Goal: Information Seeking & Learning: Check status

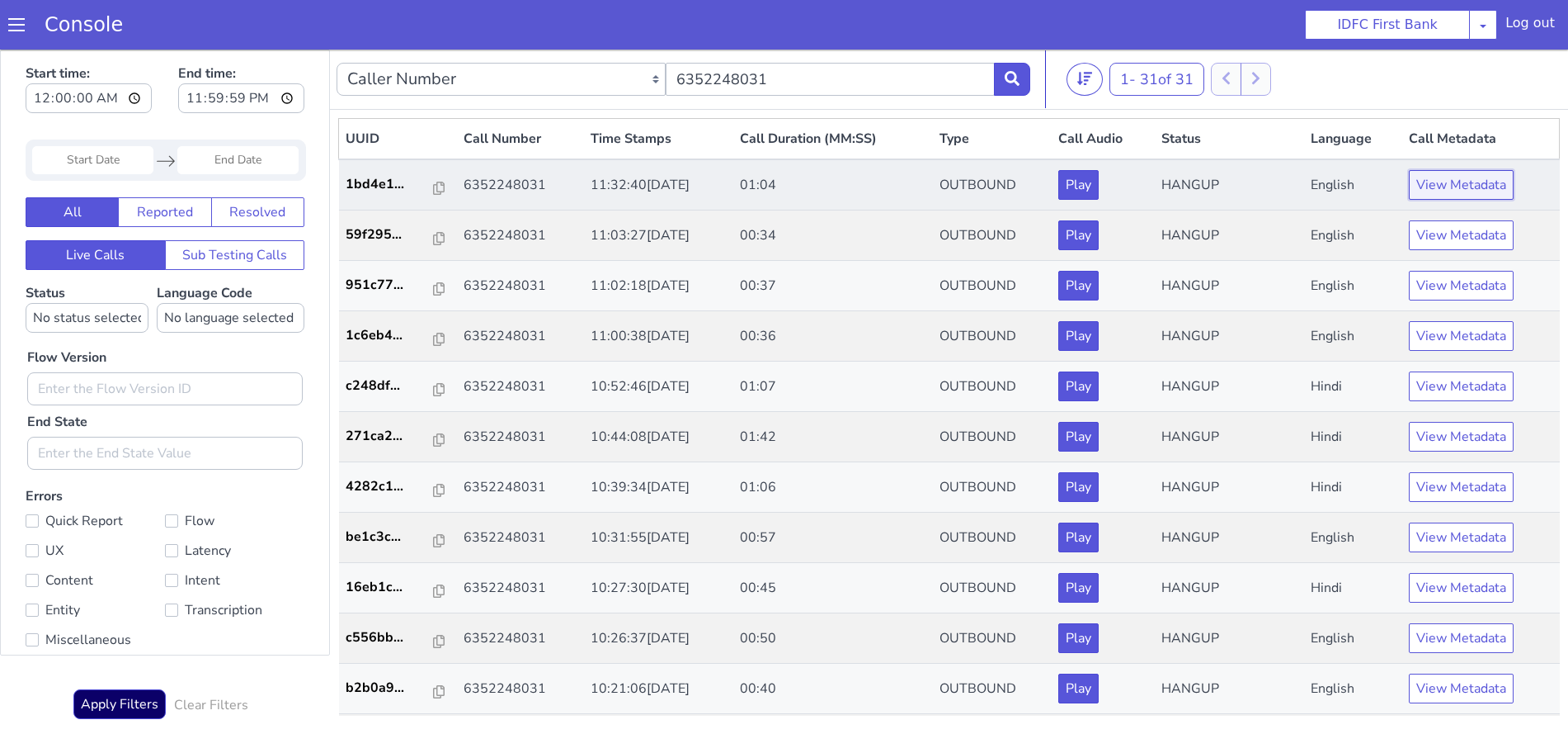
click at [1432, 177] on button "View Metadata" at bounding box center [1461, 185] width 104 height 30
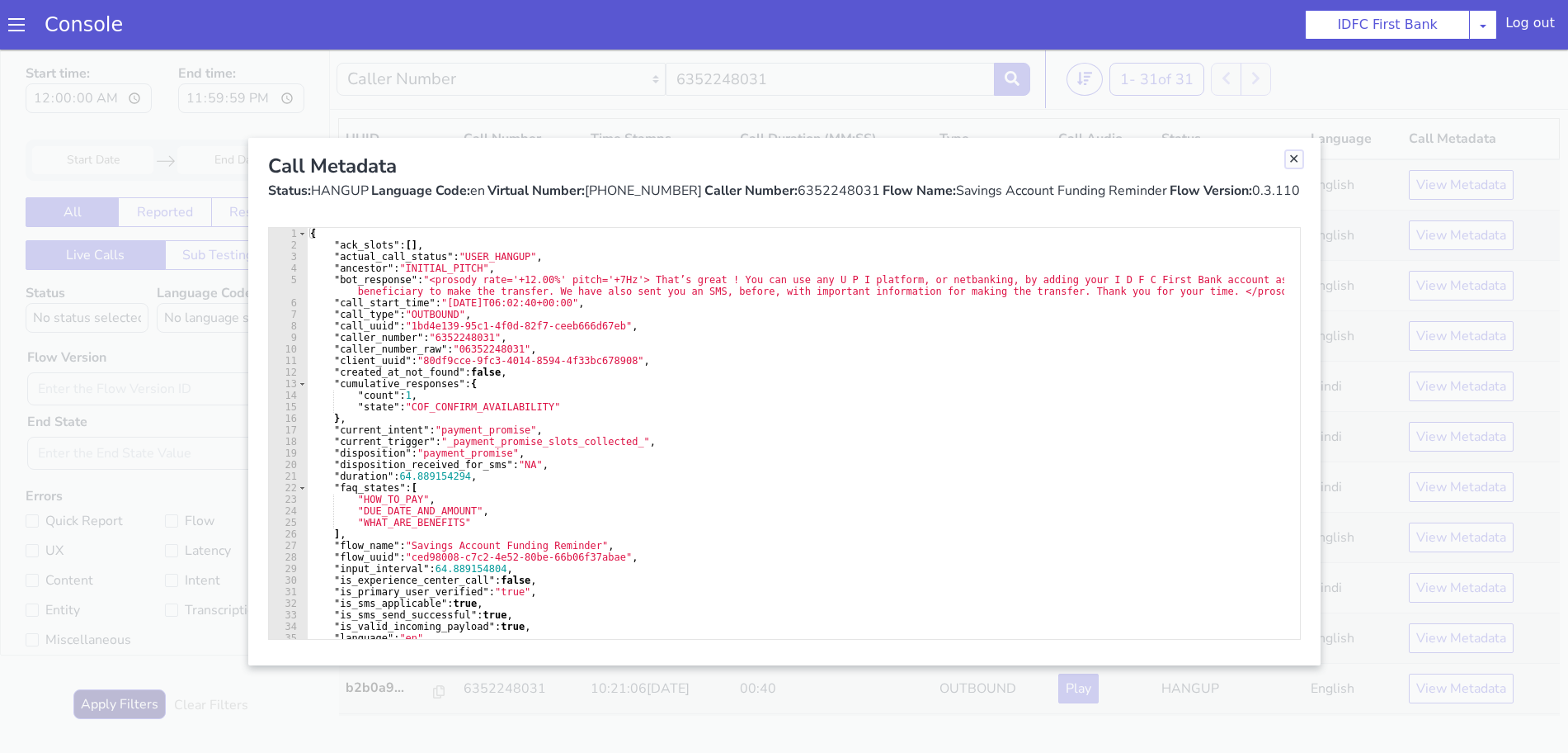
drag, startPoint x: 1295, startPoint y: 157, endPoint x: 1231, endPoint y: 216, distance: 87.0
click at [1295, 157] on link "Close" at bounding box center [1294, 158] width 17 height 17
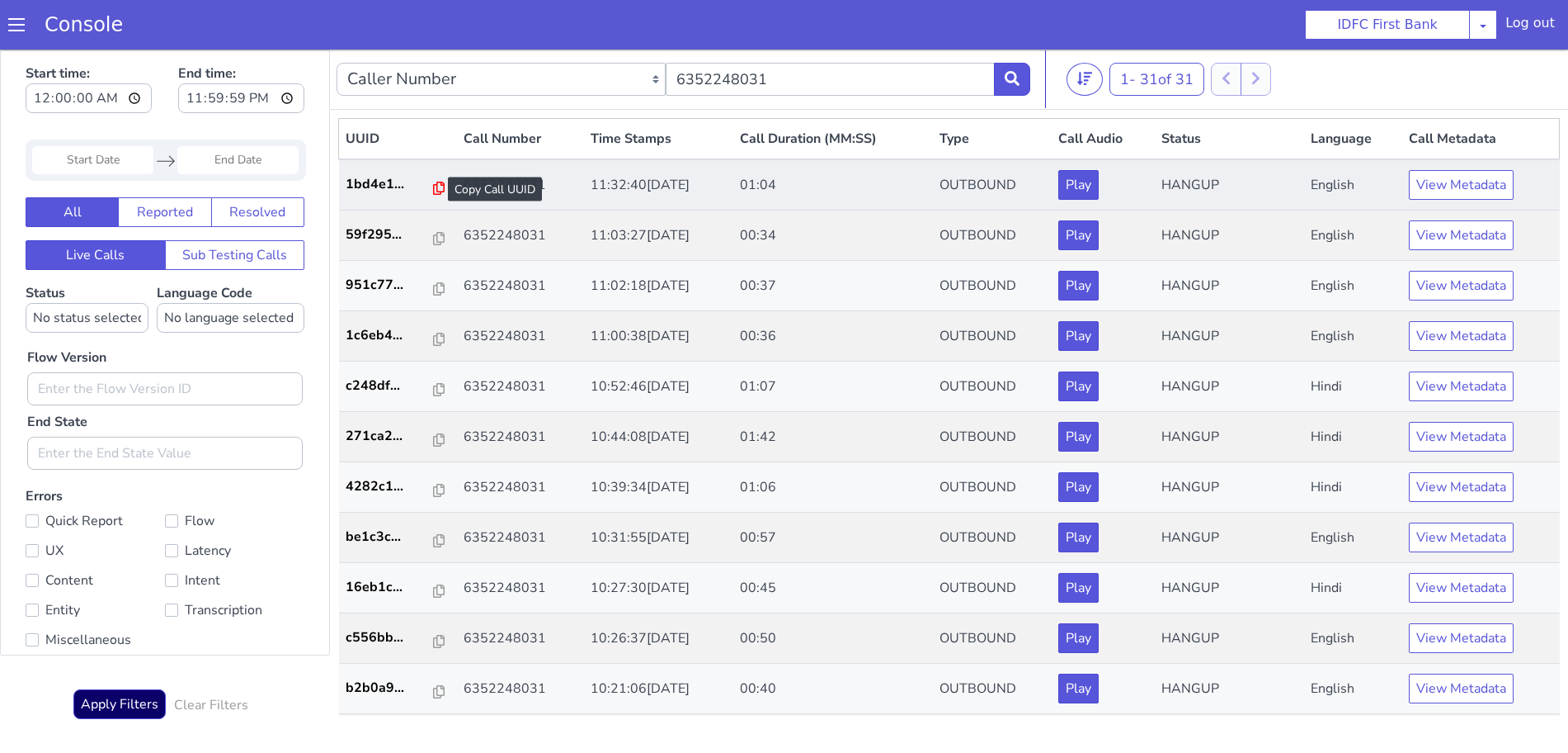
click at [433, 187] on icon at bounding box center [439, 187] width 12 height 13
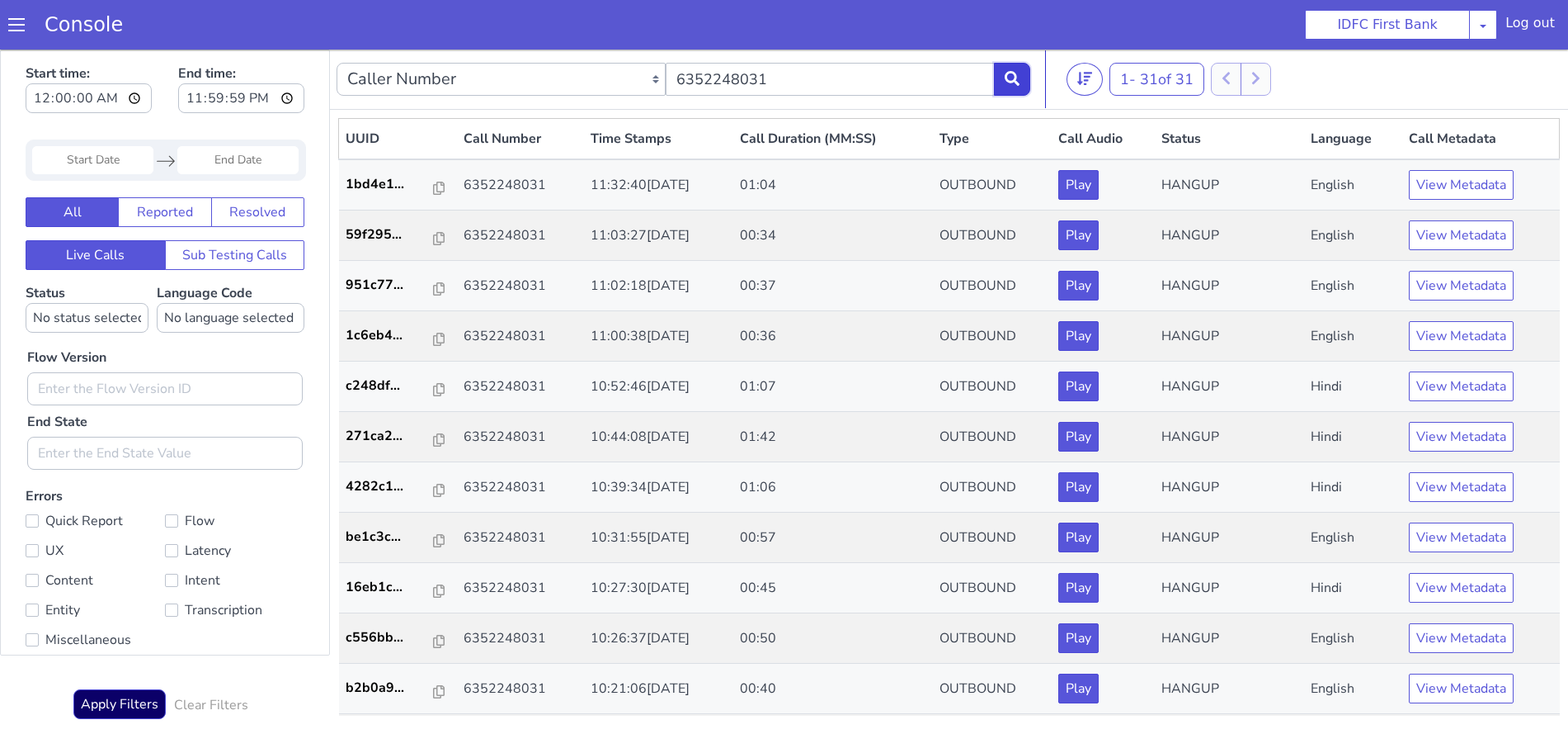
click at [1011, 68] on button at bounding box center [1011, 80] width 36 height 33
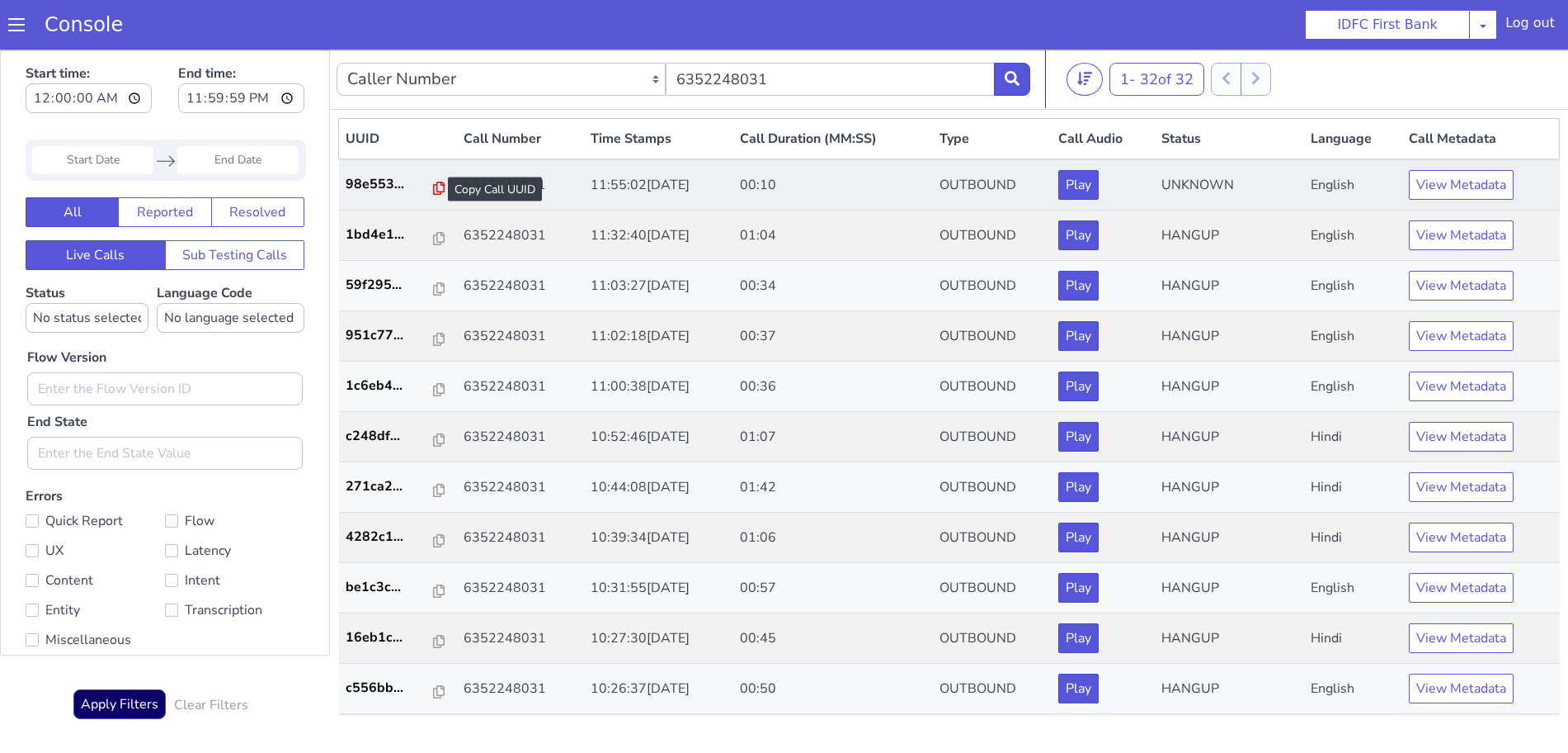
click at [433, 190] on icon at bounding box center [439, 187] width 12 height 13
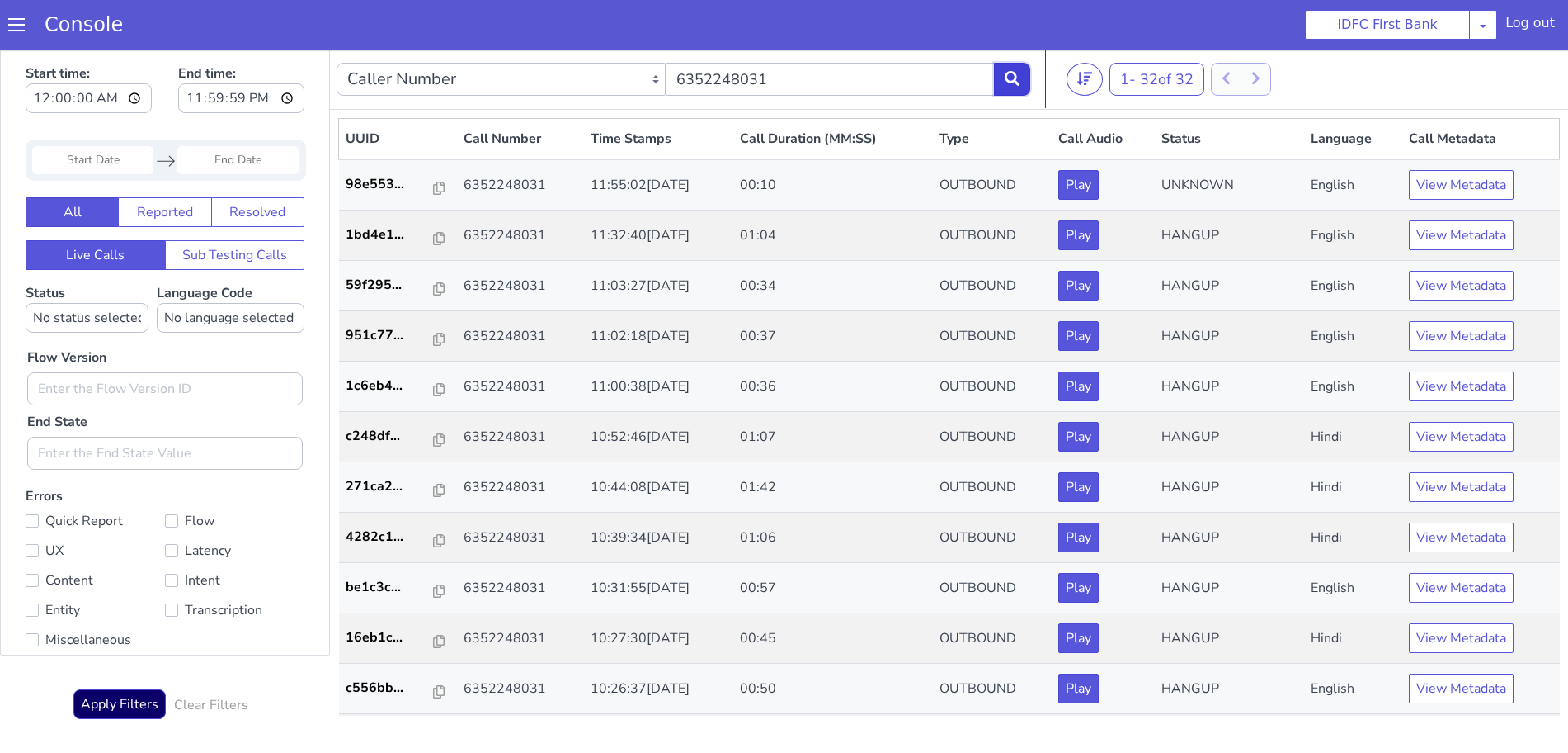
click at [1024, 81] on button at bounding box center [1011, 80] width 36 height 33
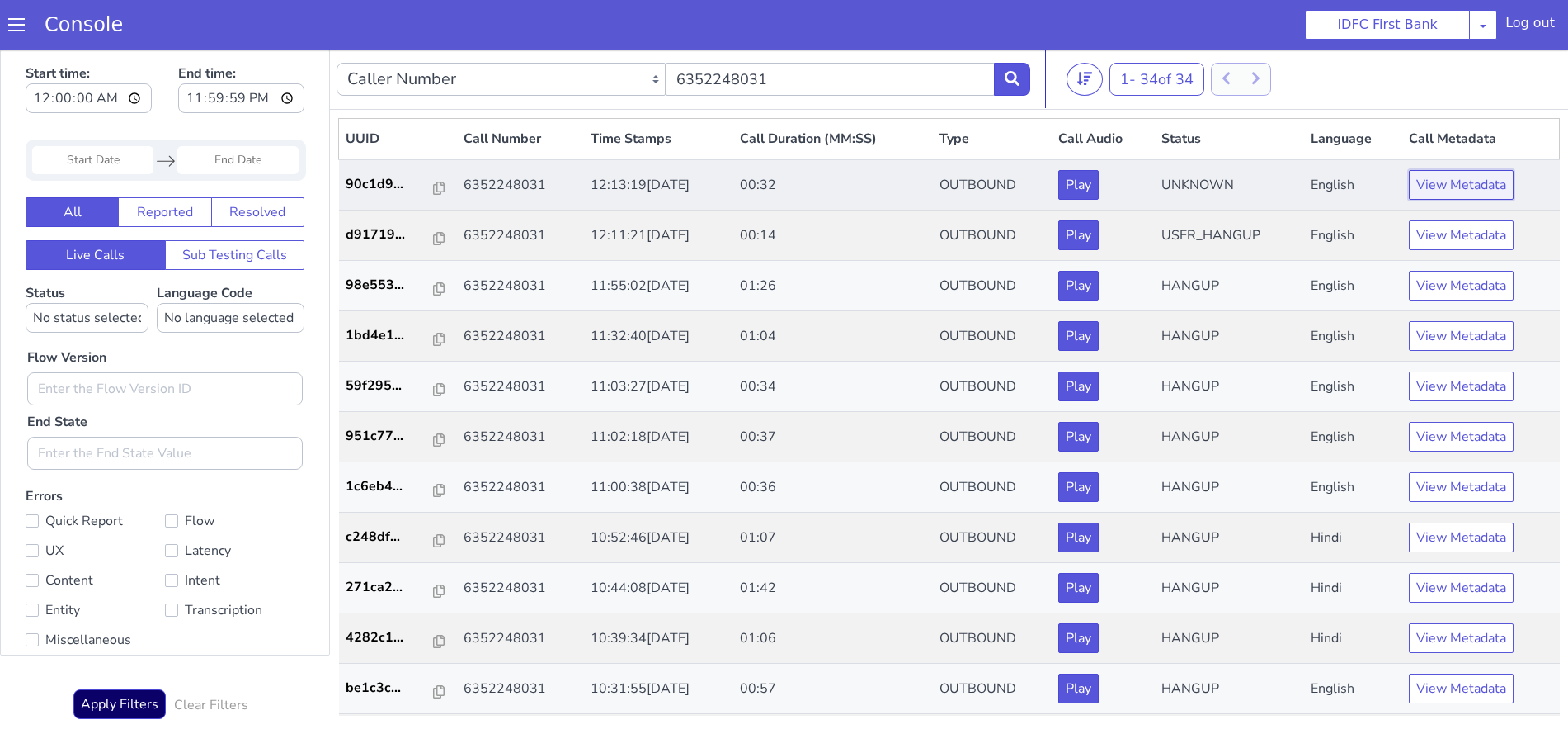
click at [1457, 175] on button "View Metadata" at bounding box center [1461, 185] width 104 height 30
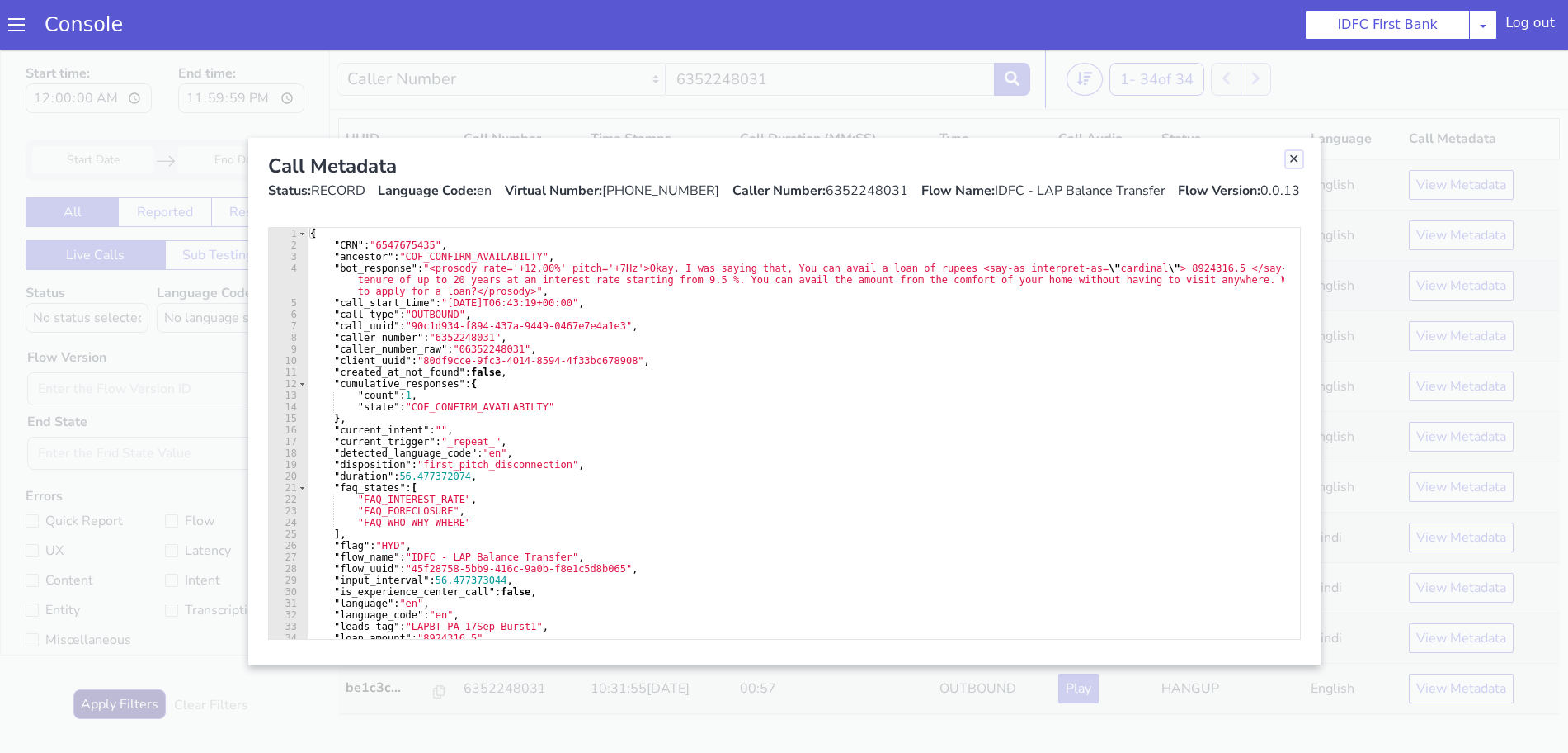
drag, startPoint x: 1294, startPoint y: 158, endPoint x: 1029, endPoint y: 270, distance: 287.7
click at [1294, 157] on link "Close" at bounding box center [1294, 158] width 17 height 17
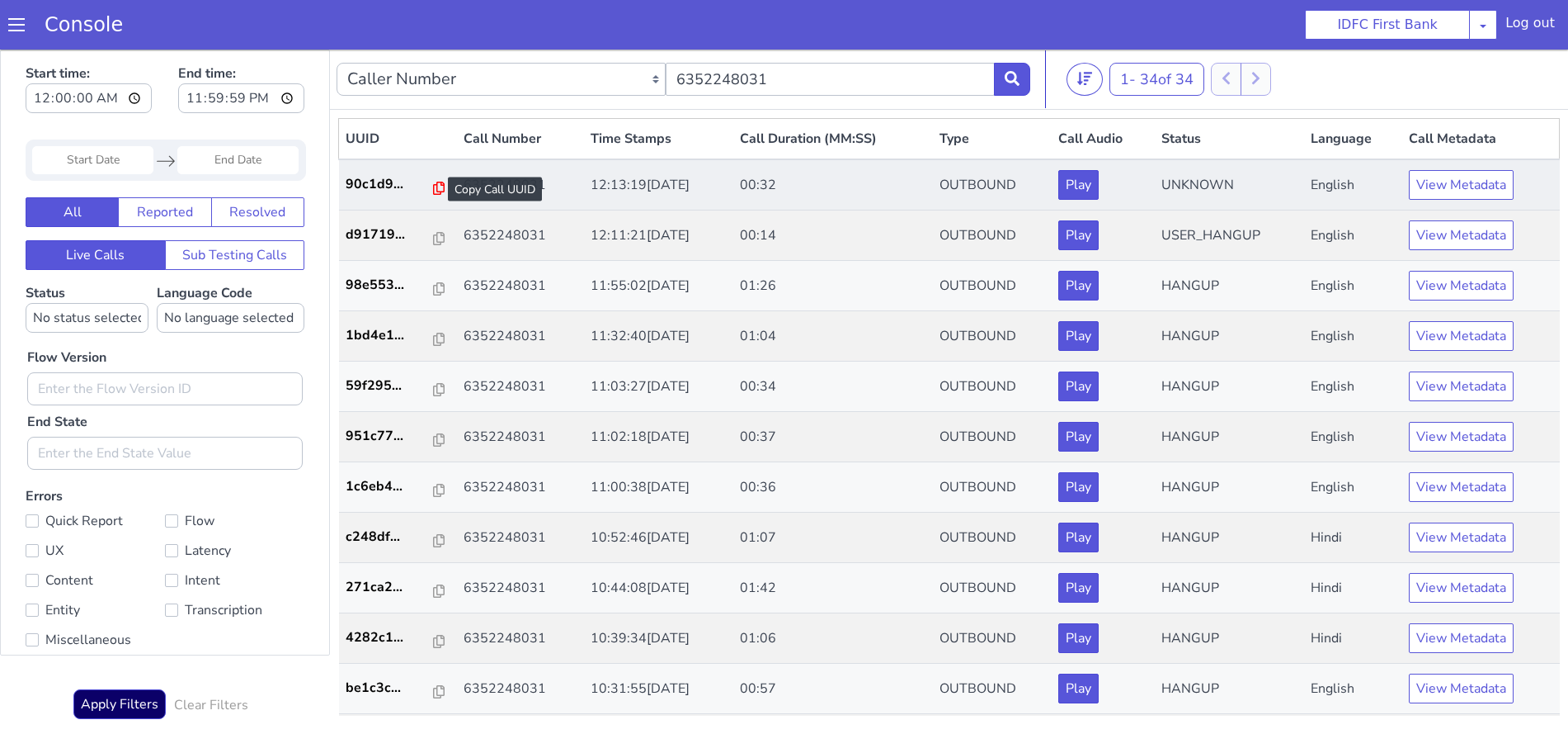
click at [433, 189] on icon at bounding box center [439, 187] width 12 height 13
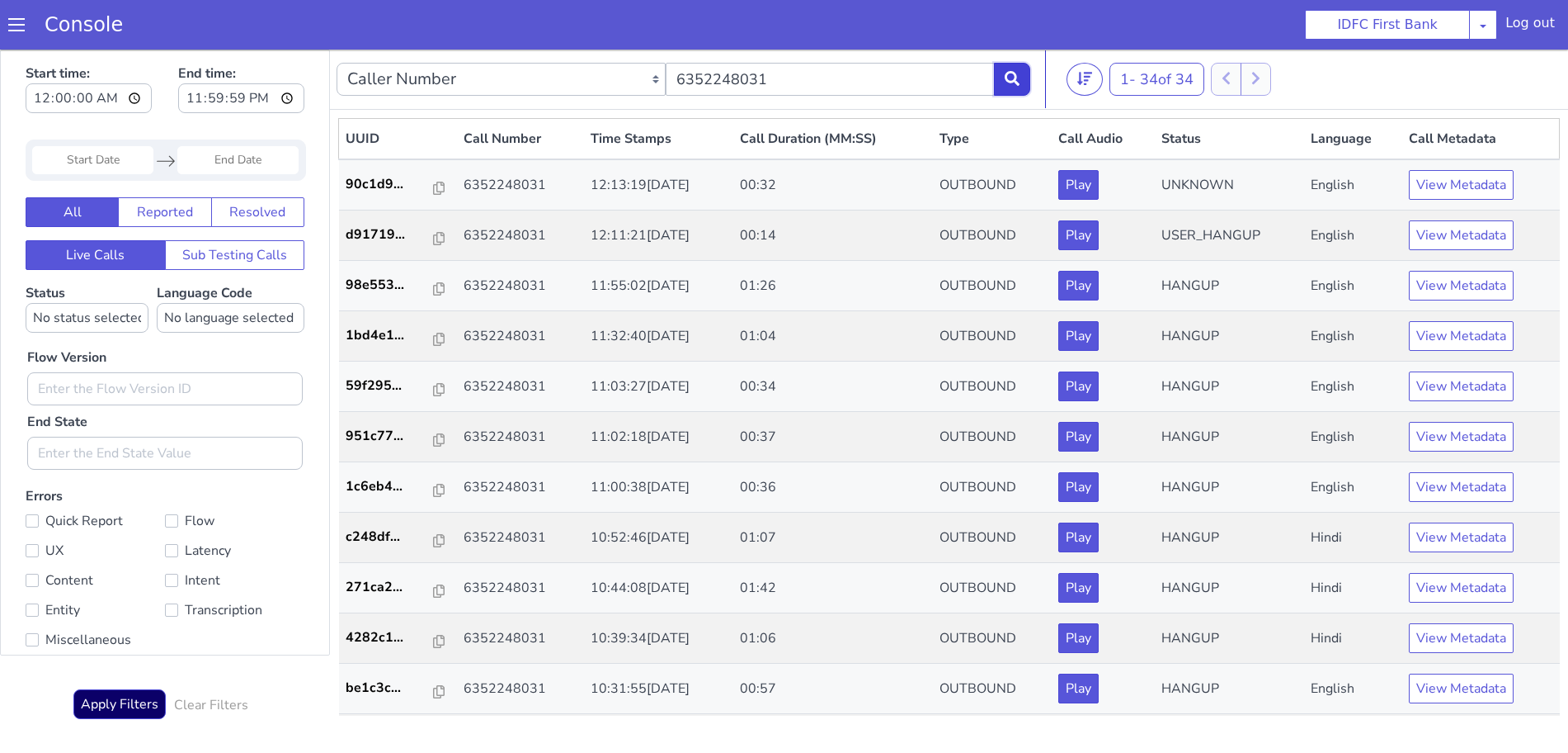
click at [1019, 79] on icon at bounding box center [1011, 78] width 15 height 15
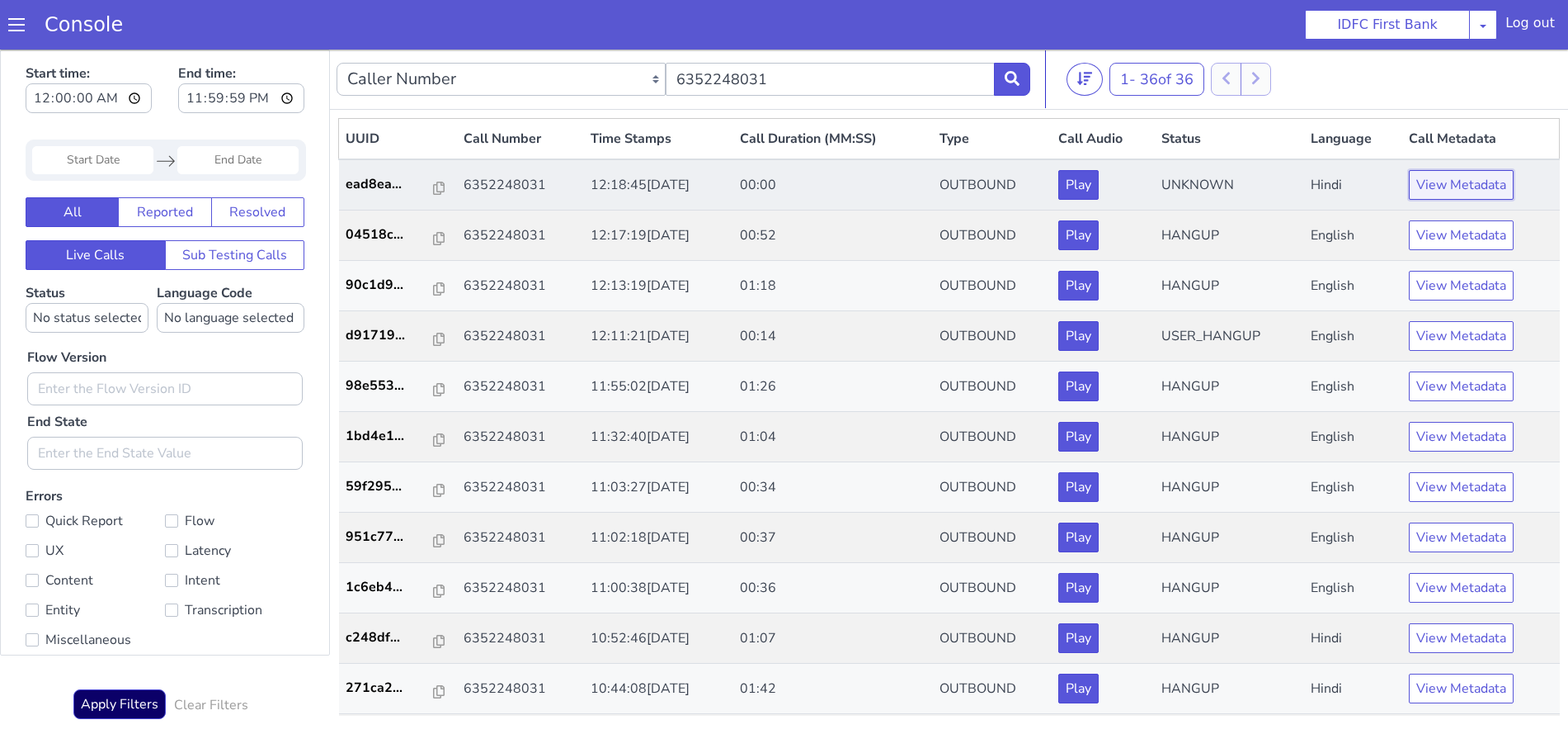
click at [1431, 183] on button "View Metadata" at bounding box center [1461, 185] width 104 height 30
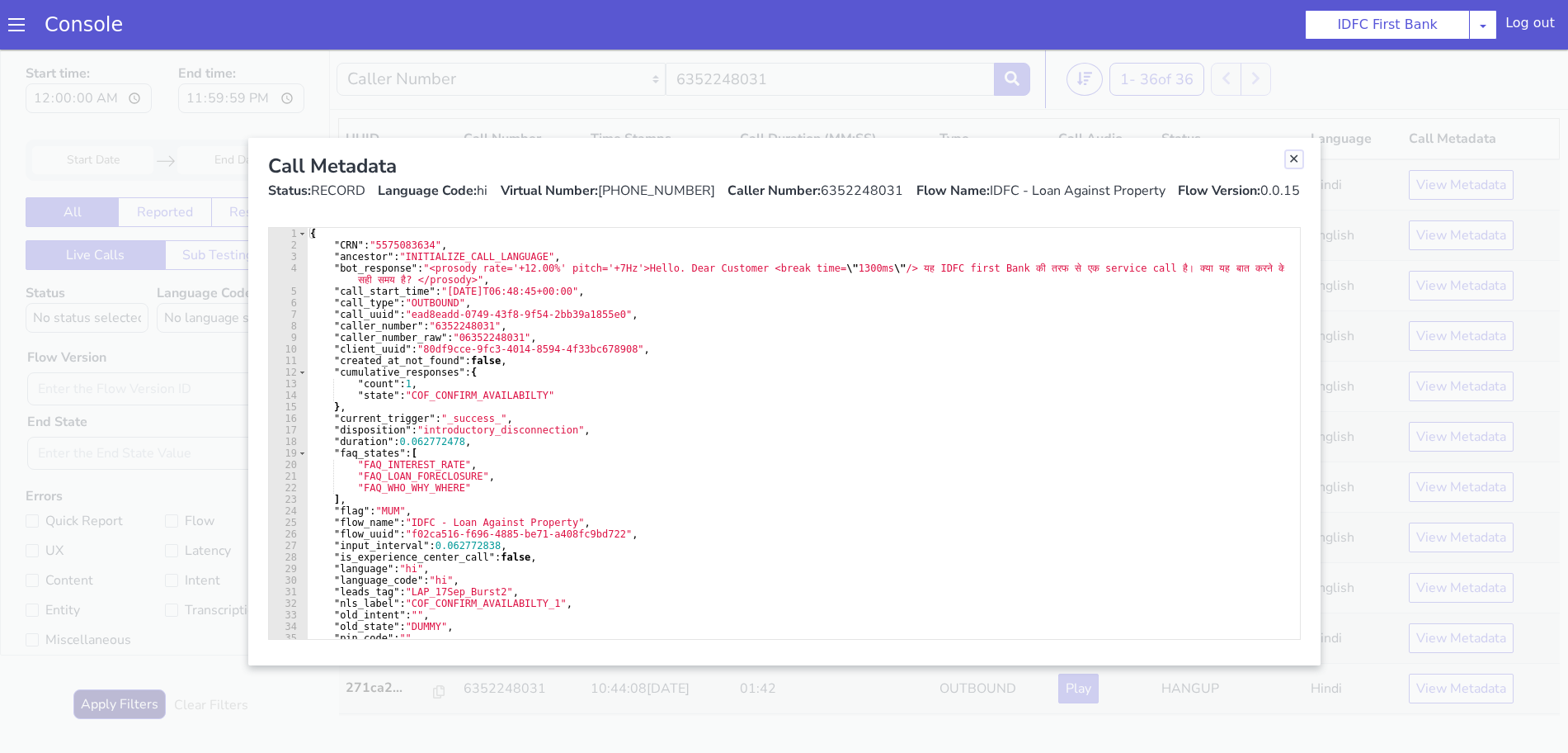
click at [1295, 159] on link "Close" at bounding box center [1294, 158] width 17 height 17
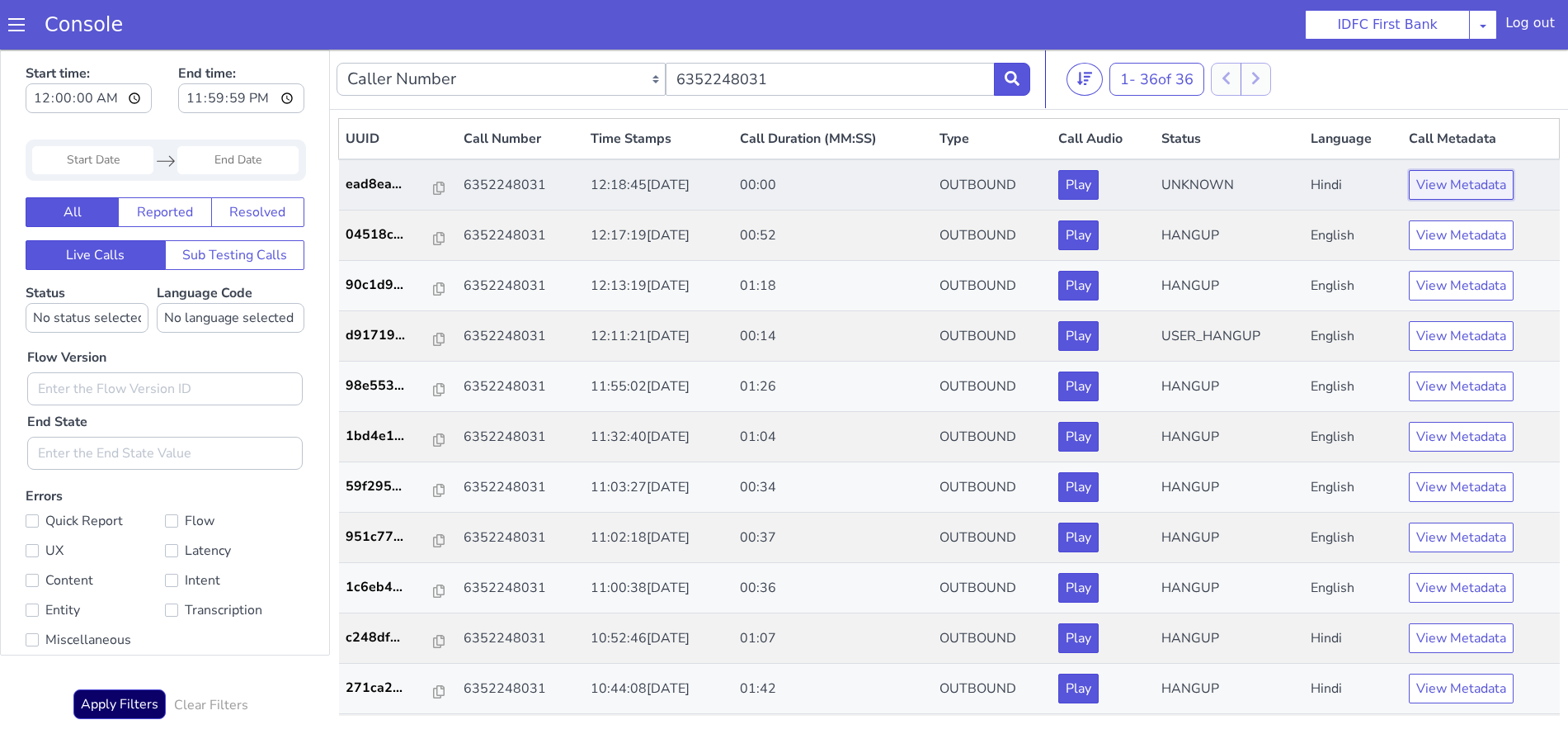
click at [1464, 191] on button "View Metadata" at bounding box center [1461, 185] width 104 height 30
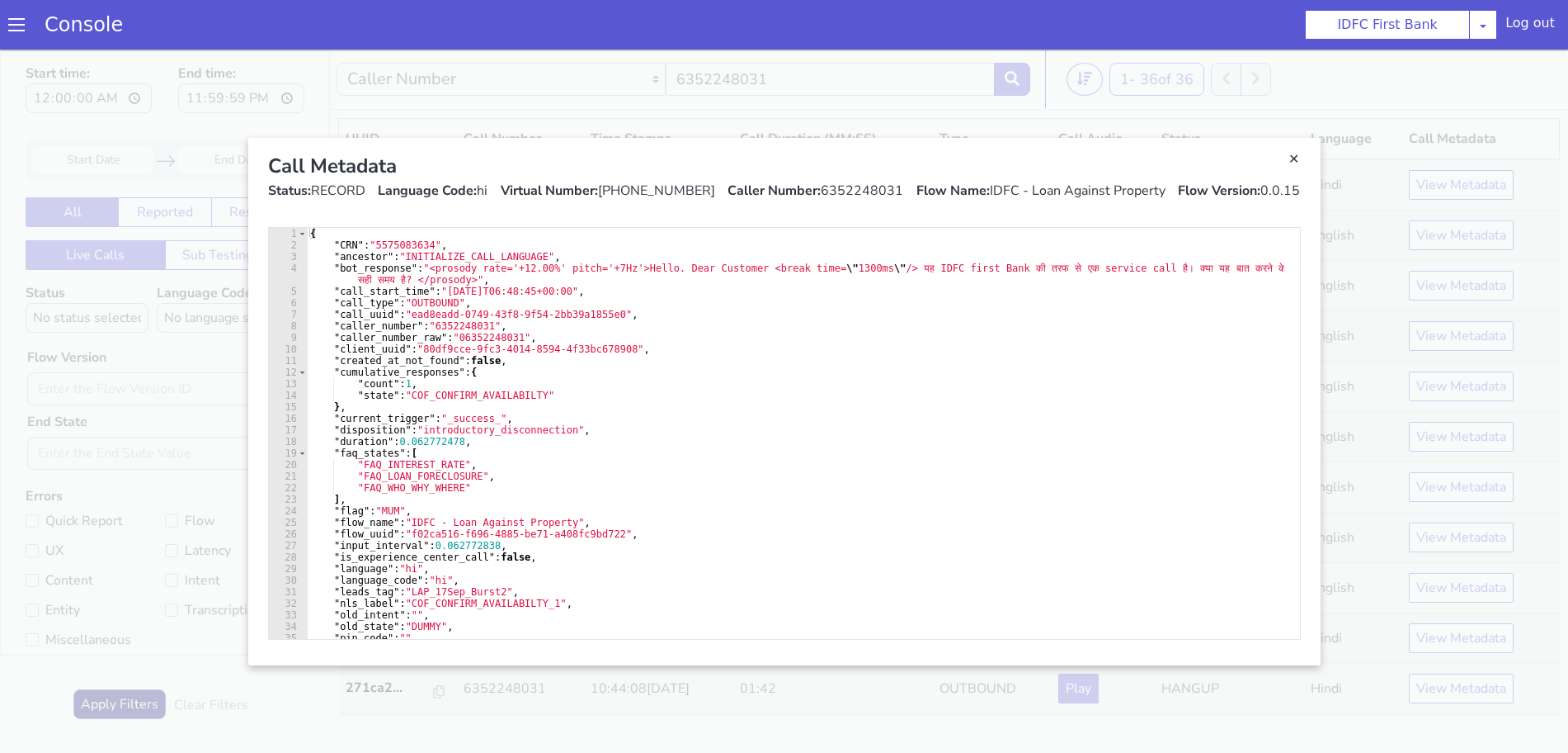
click at [1289, 168] on div "Call Metadata" at bounding box center [785, 165] width 1033 height 30
click at [1297, 155] on link "Close" at bounding box center [1294, 158] width 17 height 17
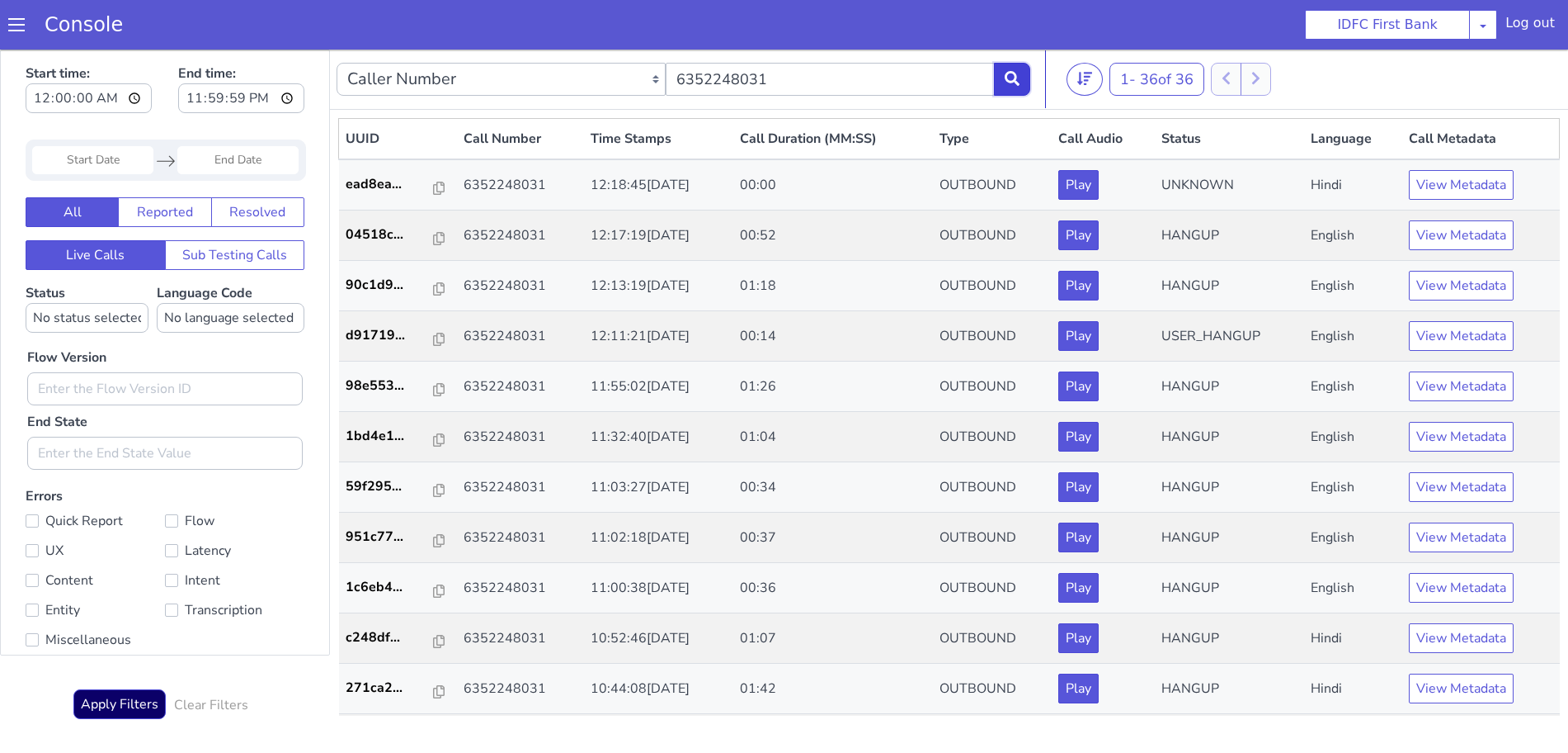
click at [1010, 67] on button at bounding box center [1011, 80] width 36 height 33
click at [1456, 225] on button "View Metadata" at bounding box center [1461, 235] width 104 height 30
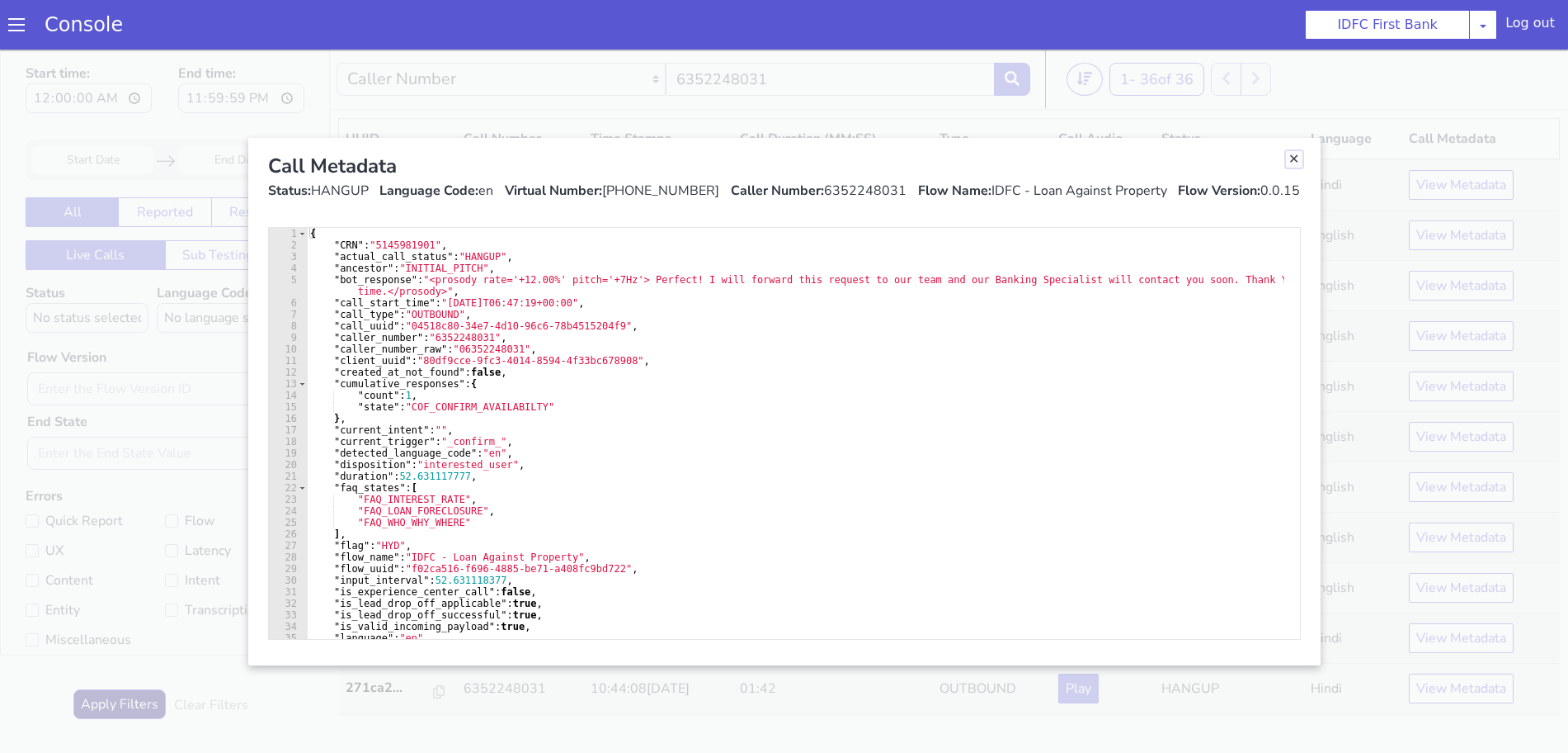
click at [1295, 156] on link "Close" at bounding box center [1294, 158] width 17 height 17
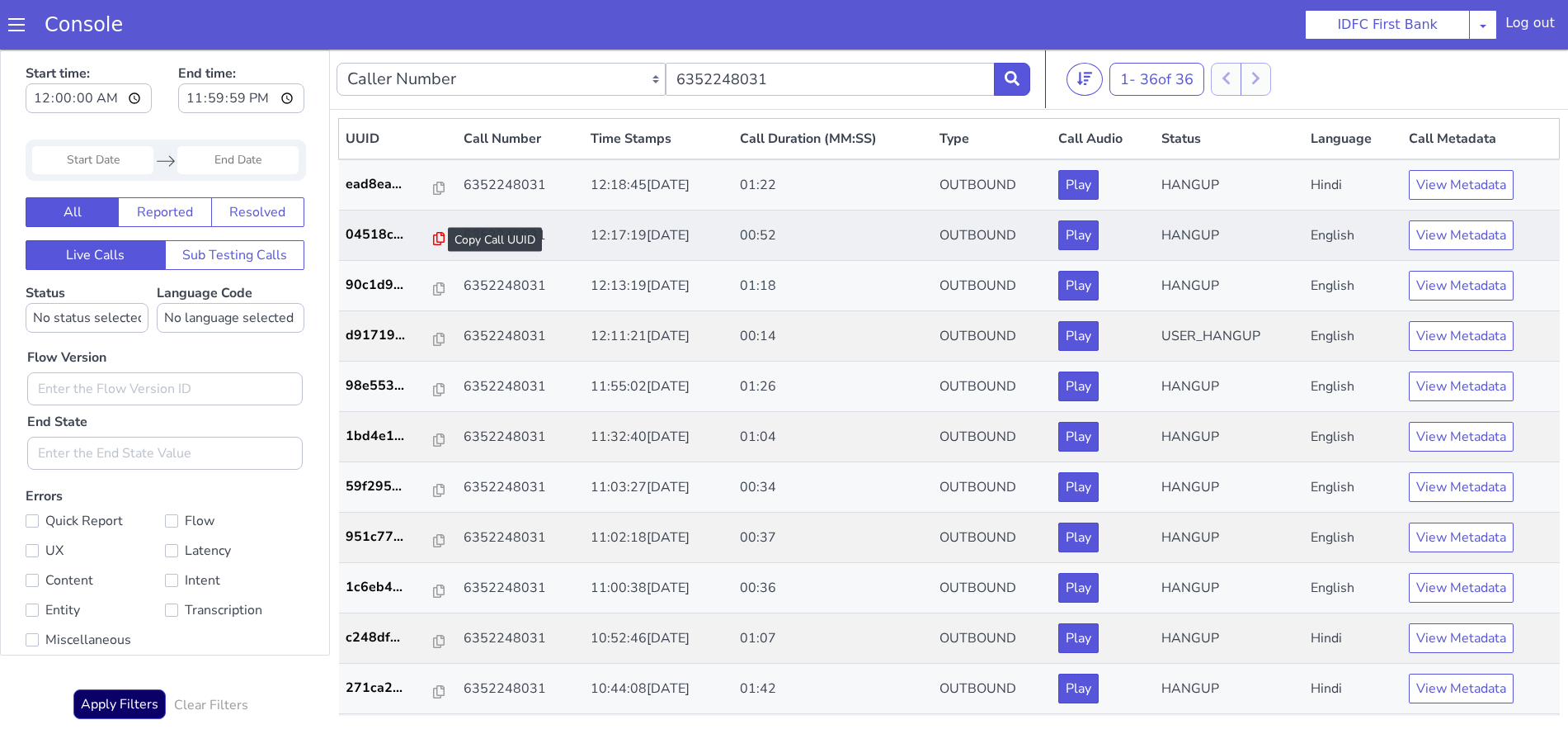
click at [433, 237] on icon at bounding box center [439, 238] width 12 height 13
click at [1017, 75] on icon at bounding box center [1011, 78] width 15 height 15
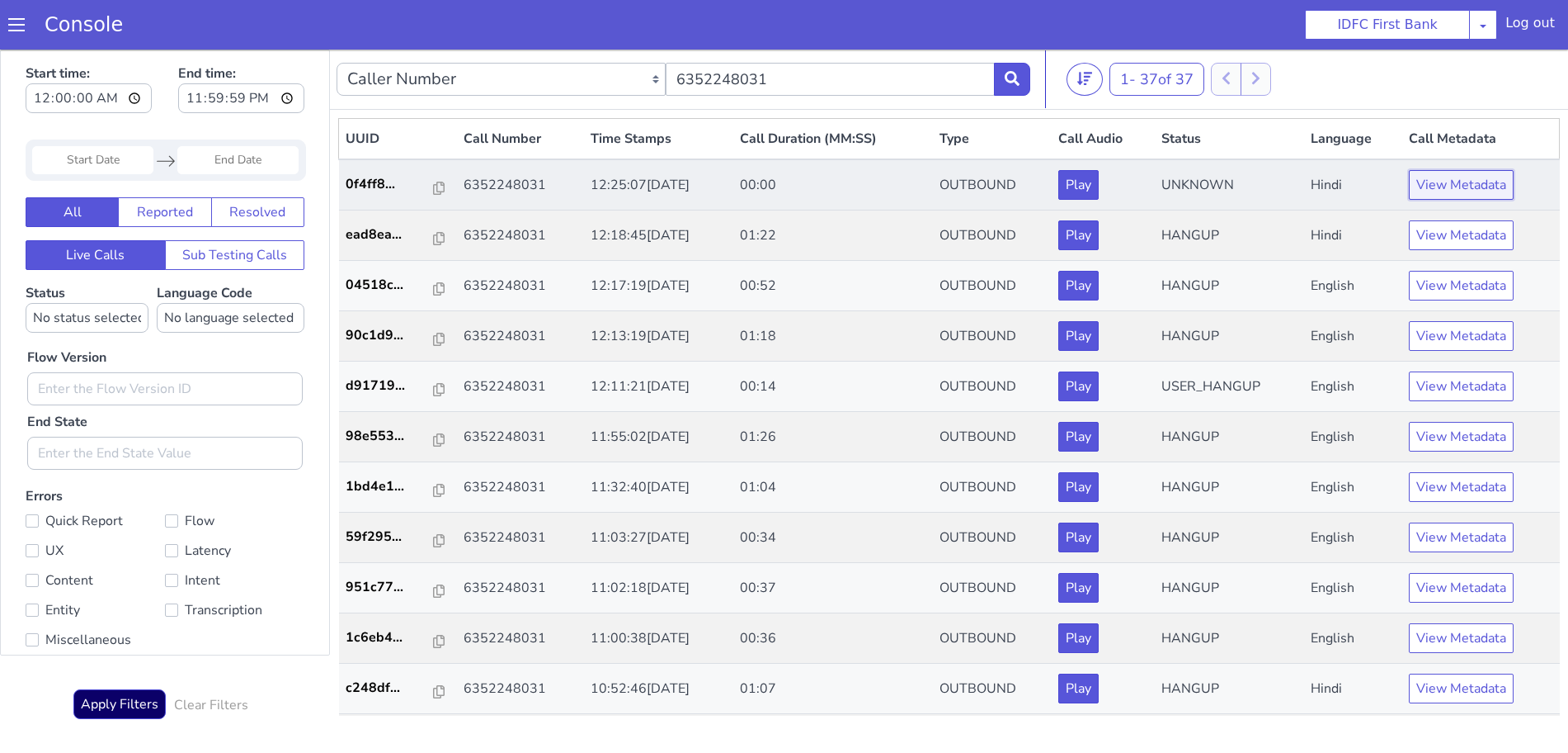
click at [1473, 185] on button "View Metadata" at bounding box center [1461, 185] width 104 height 30
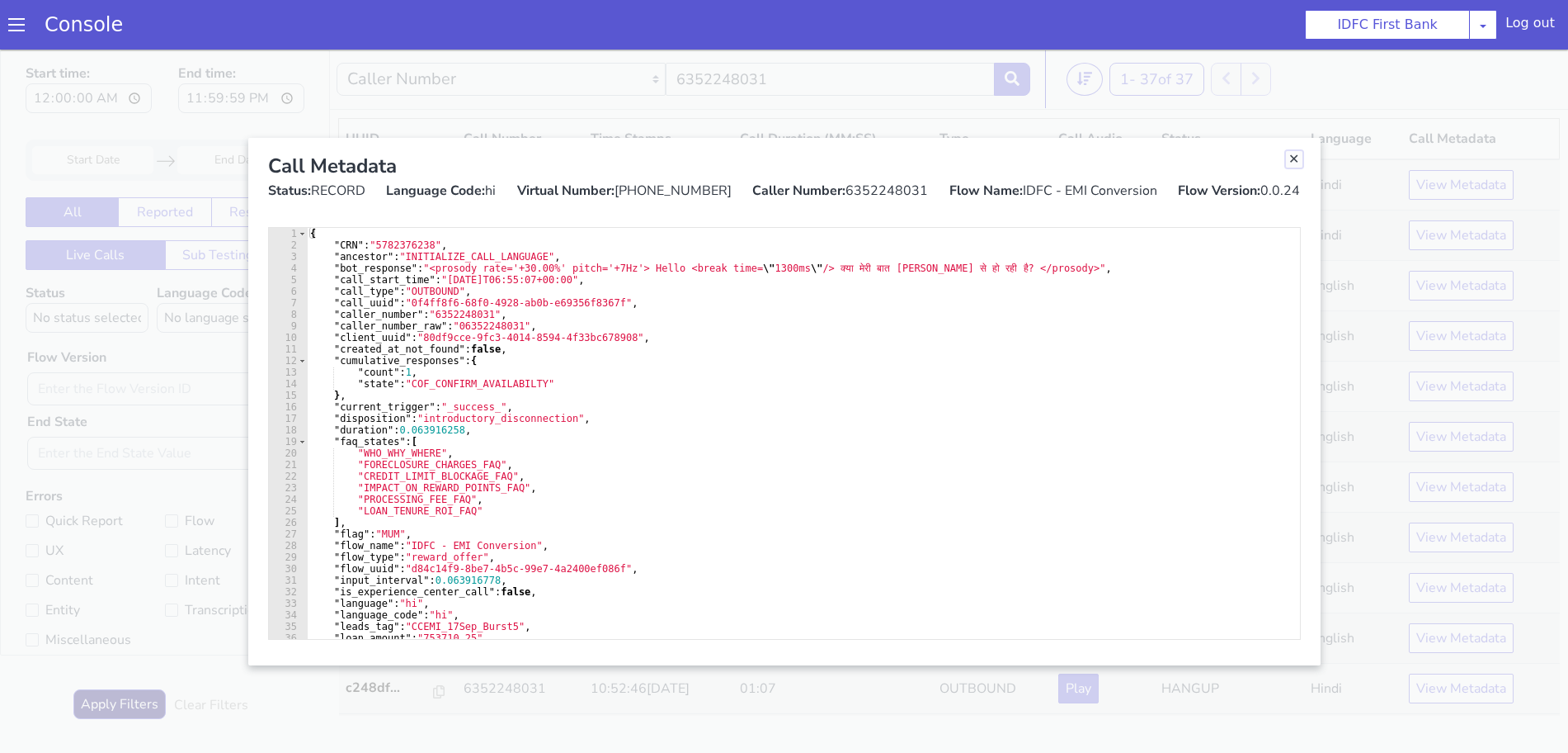
click at [1297, 157] on link "Close" at bounding box center [1294, 158] width 17 height 17
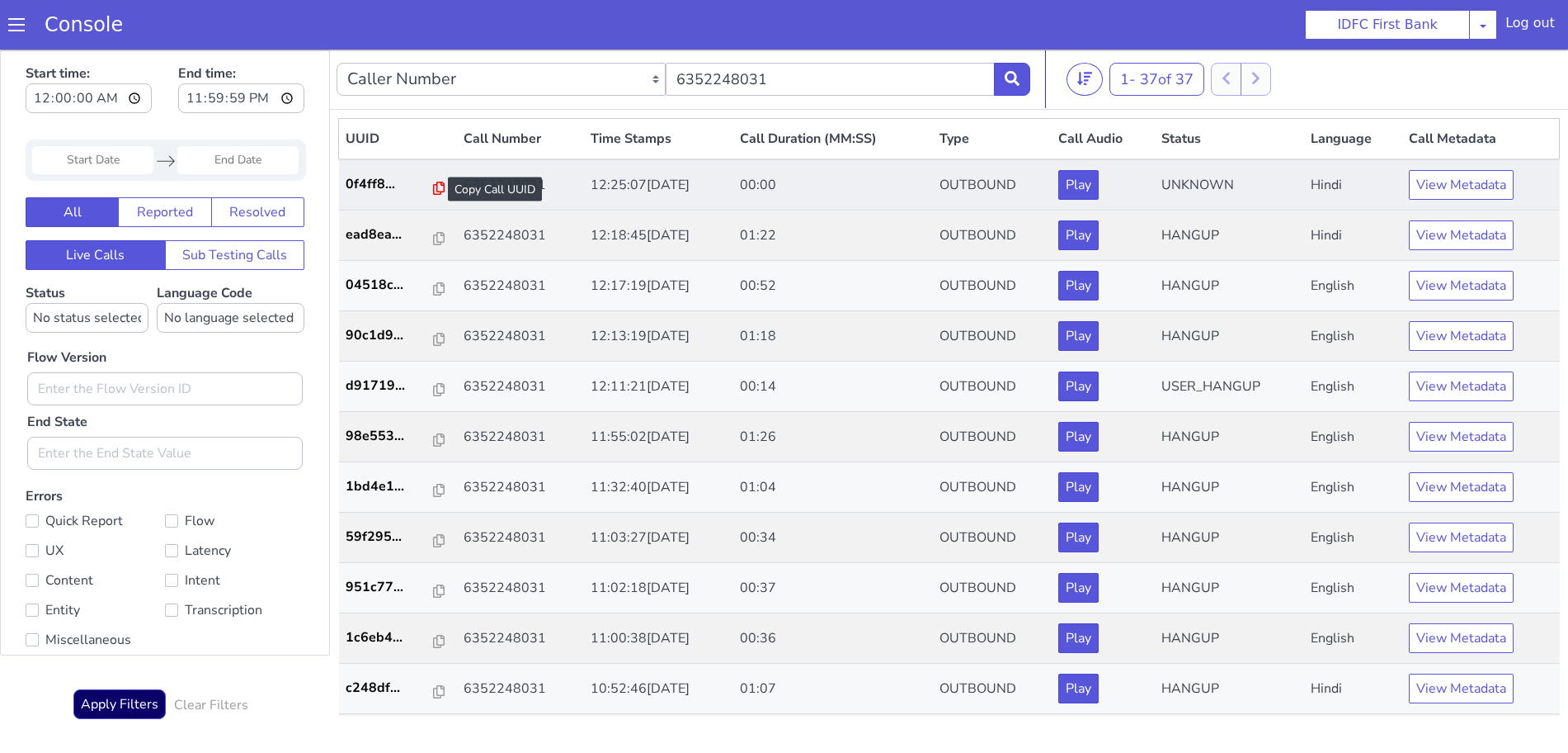
click at [433, 187] on icon at bounding box center [439, 187] width 12 height 13
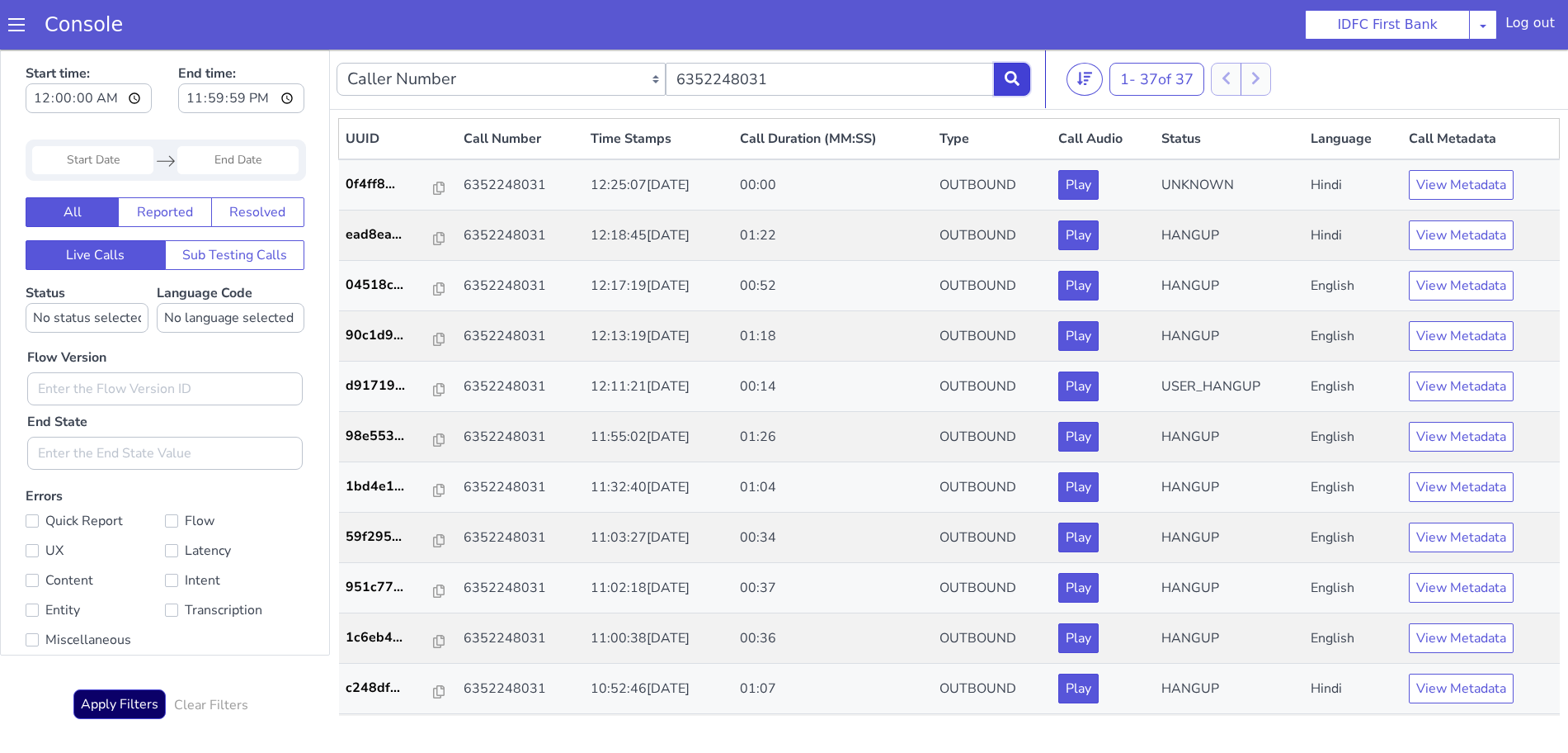
click at [1006, 76] on icon at bounding box center [1011, 78] width 15 height 15
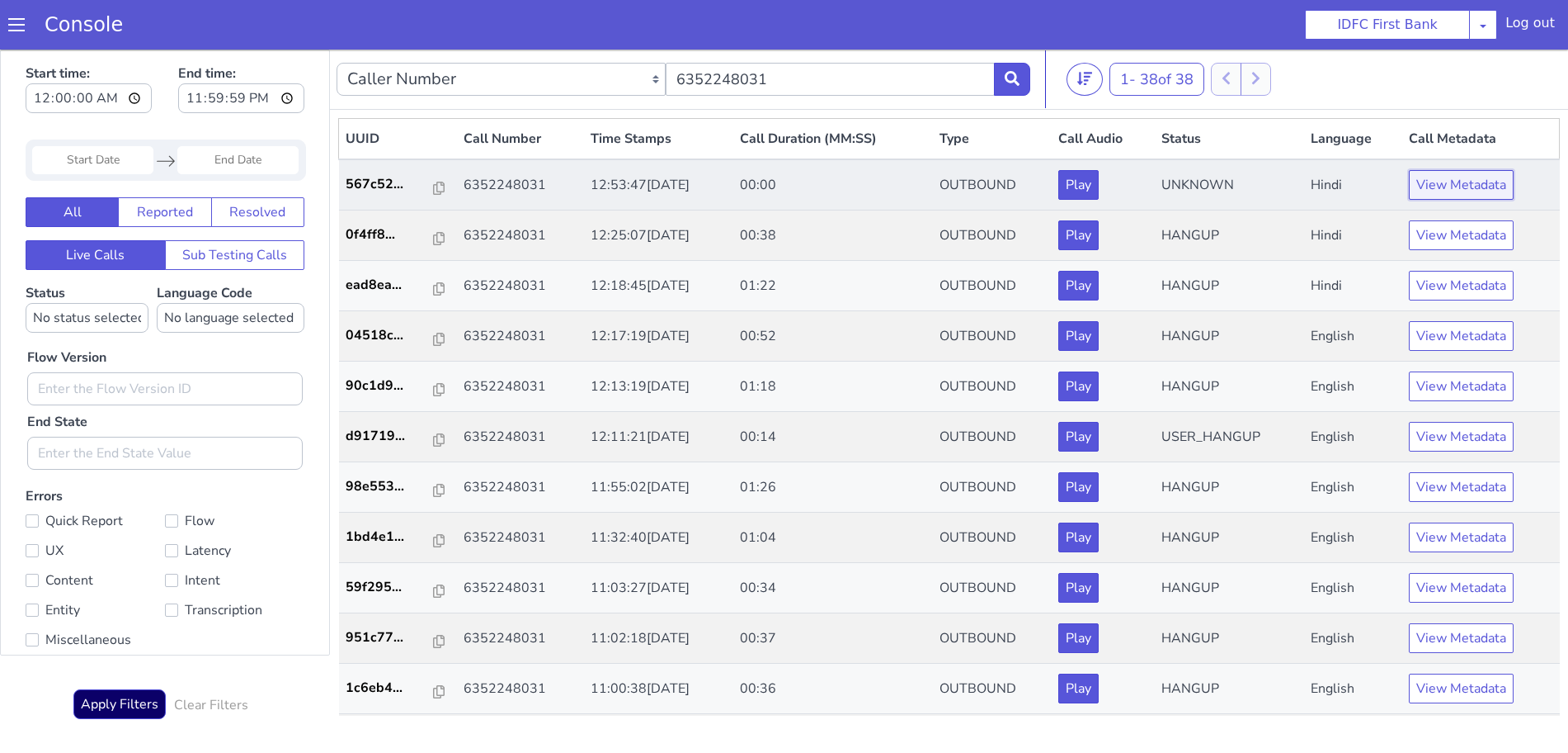
click at [1440, 192] on button "View Metadata" at bounding box center [1461, 185] width 104 height 30
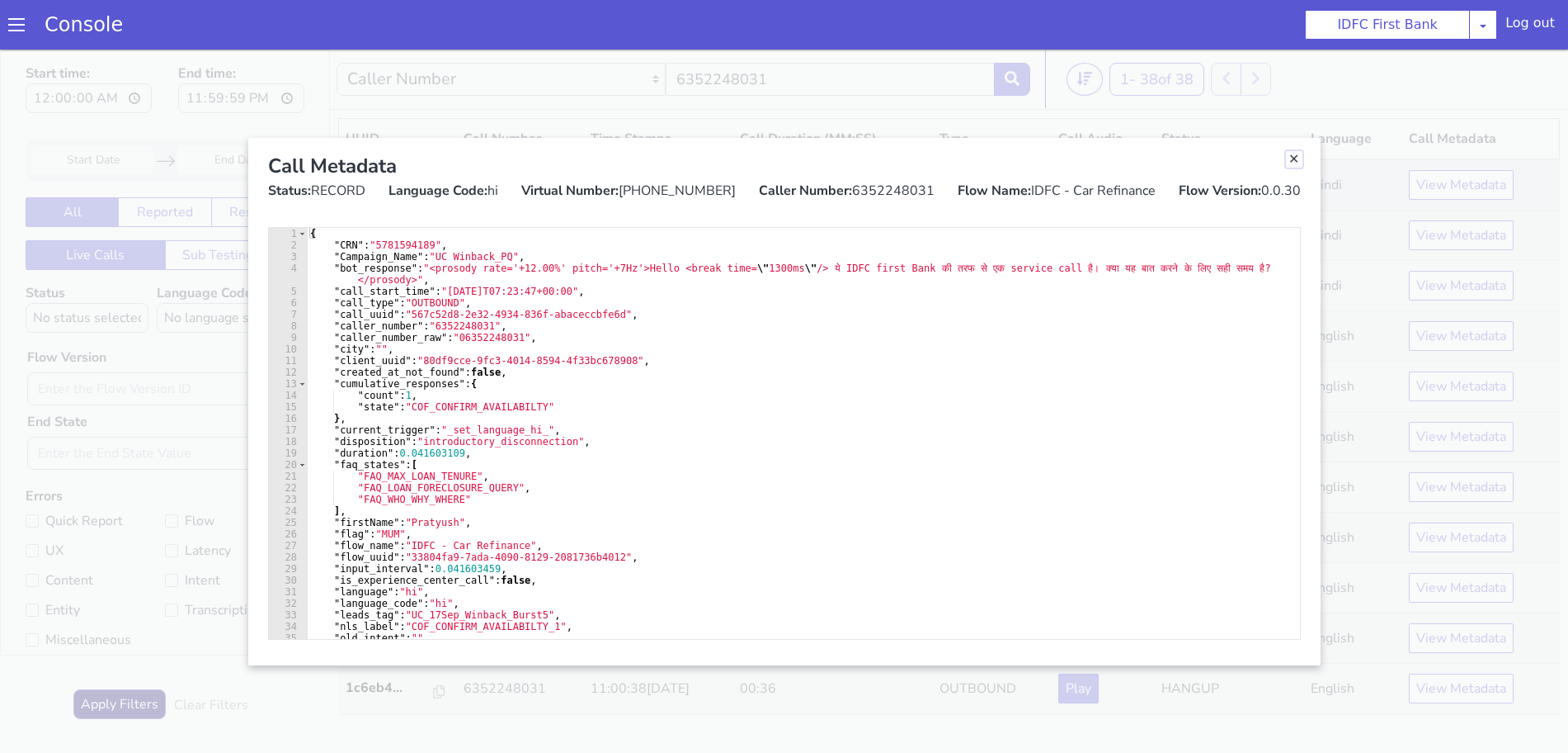
click at [1296, 159] on link "Close" at bounding box center [1294, 158] width 17 height 17
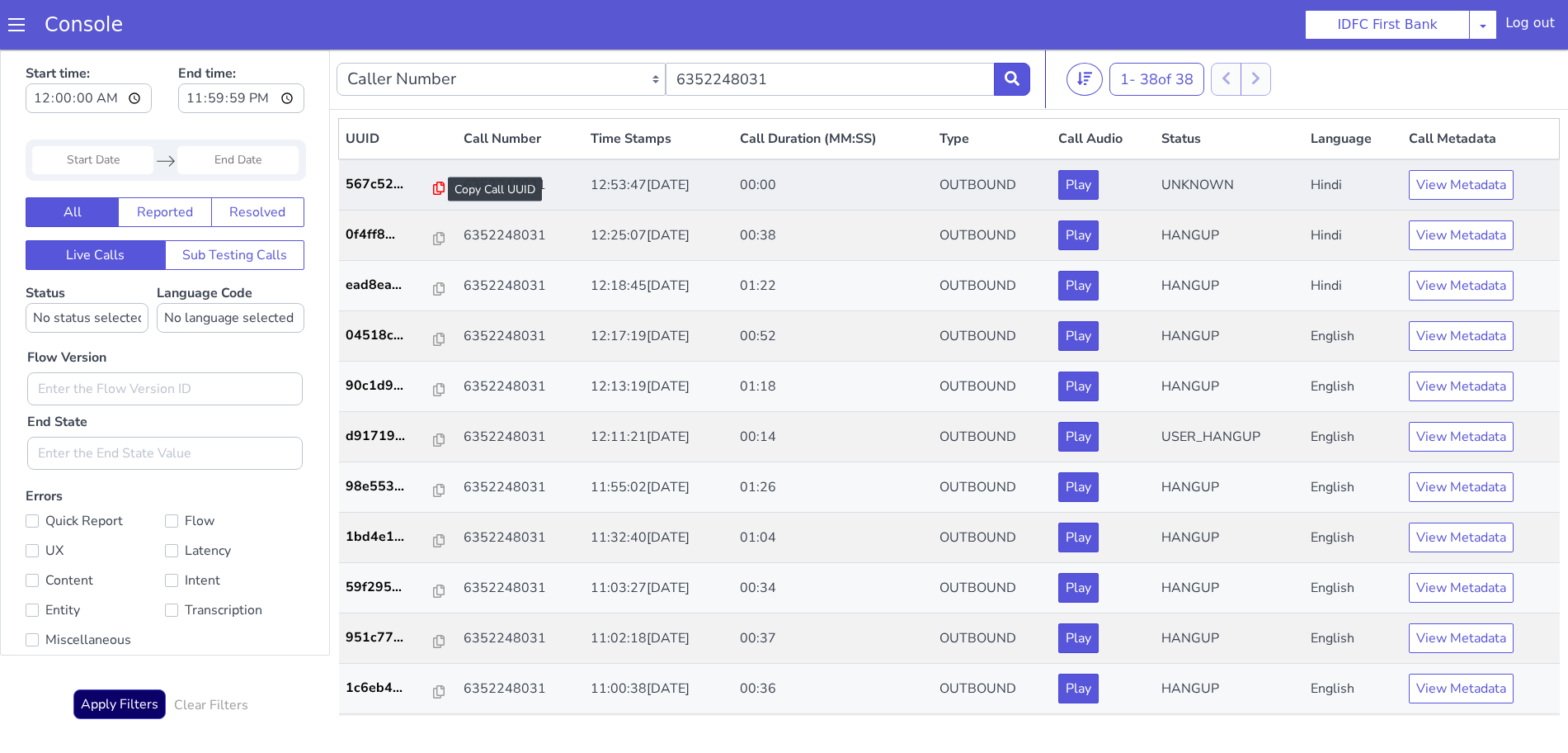
click at [433, 187] on icon at bounding box center [439, 187] width 12 height 13
